Goal: Navigation & Orientation: Find specific page/section

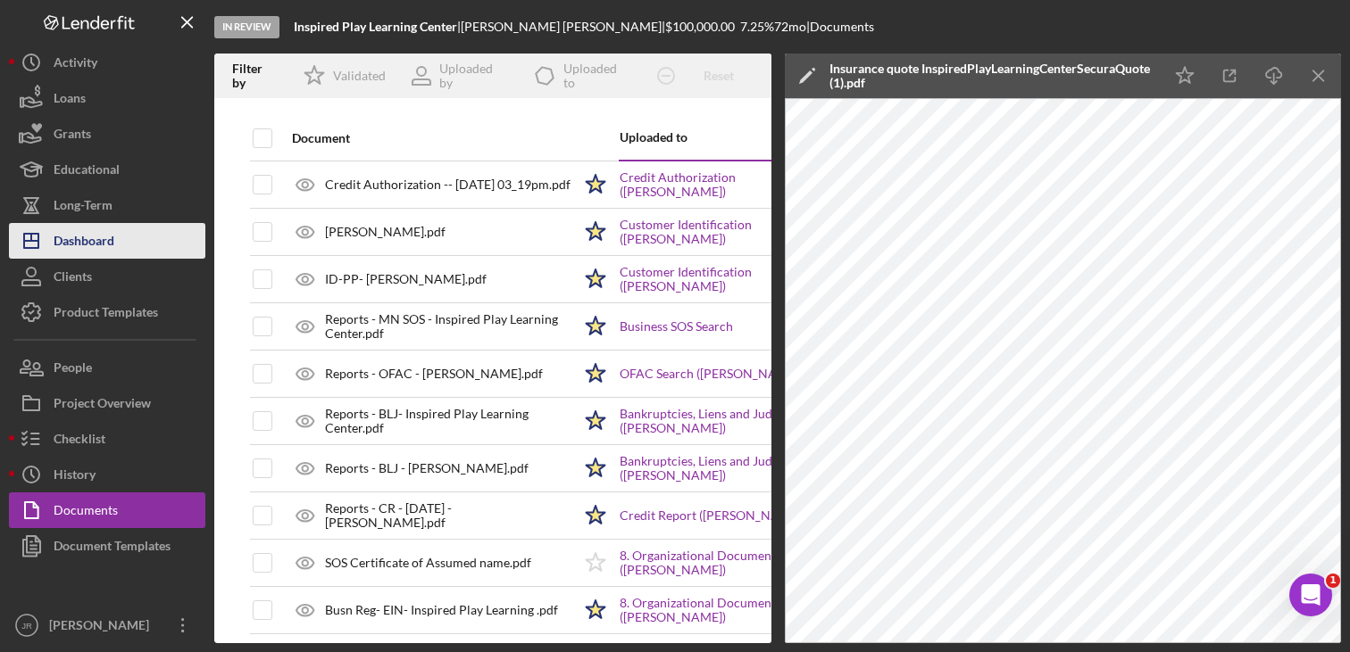
scroll to position [1553, 0]
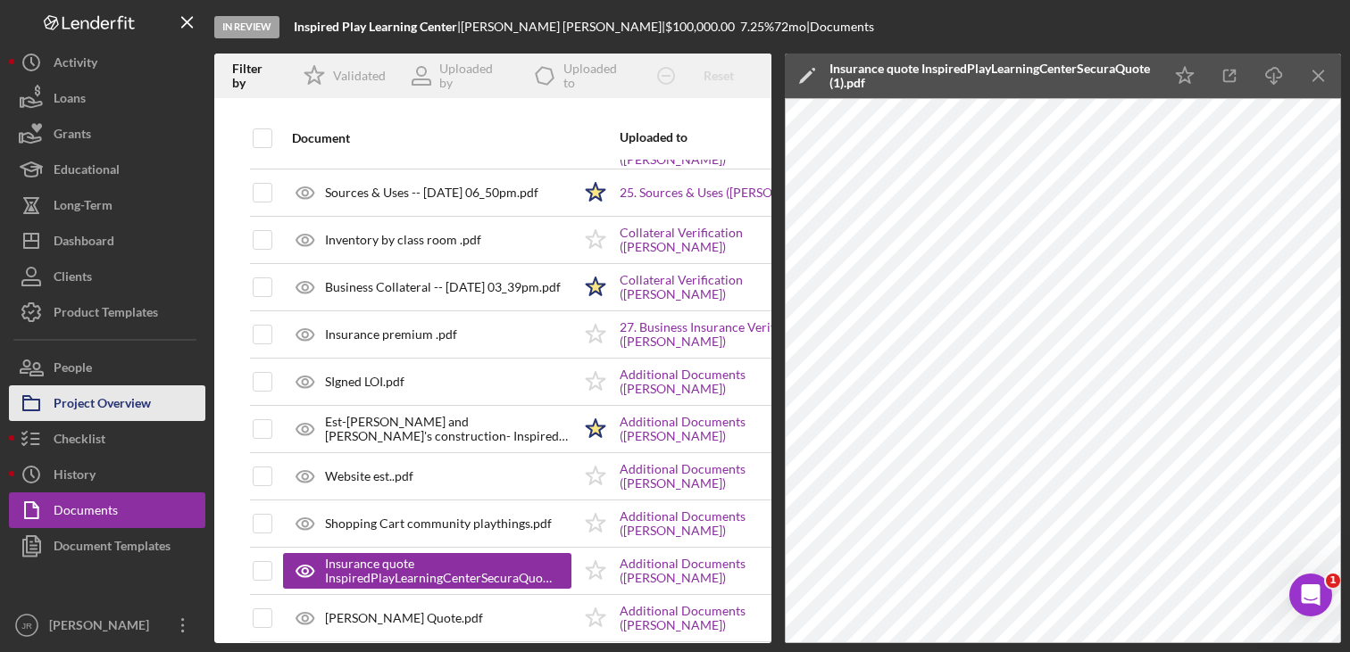
click at [95, 396] on div "Project Overview" at bounding box center [102, 406] width 97 height 40
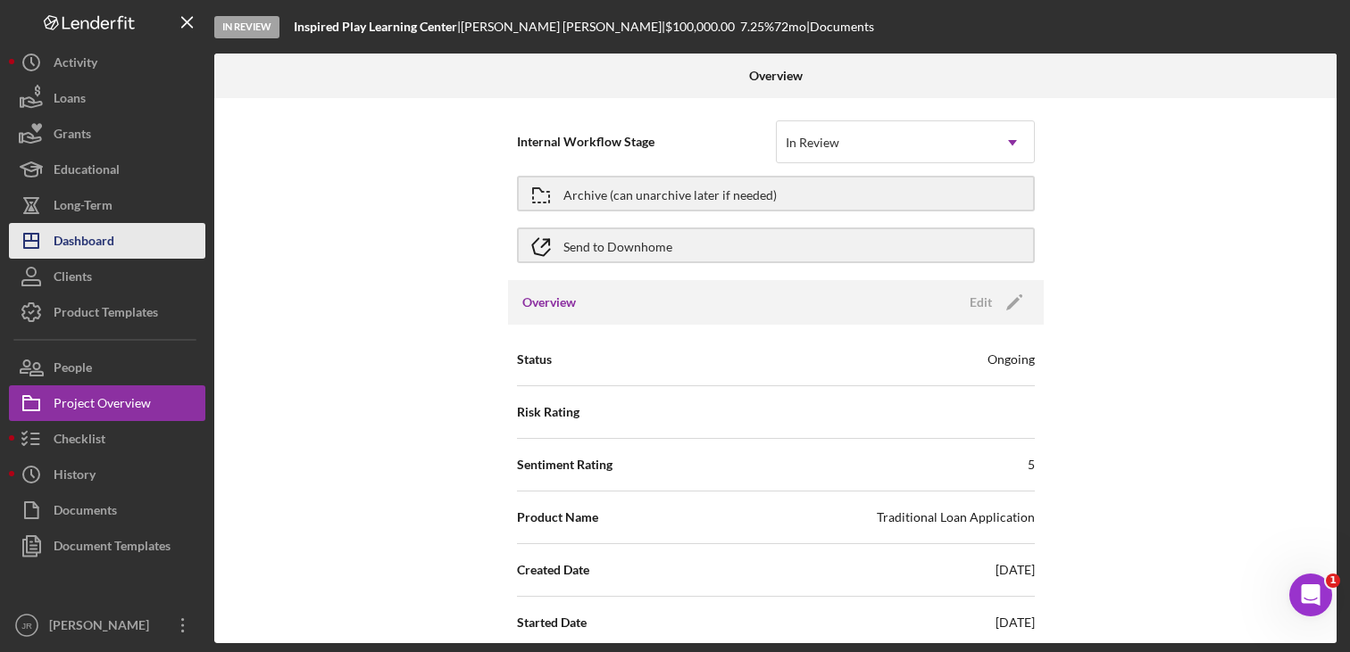
click at [99, 243] on div "Dashboard" at bounding box center [84, 243] width 61 height 40
